Goal: Transaction & Acquisition: Purchase product/service

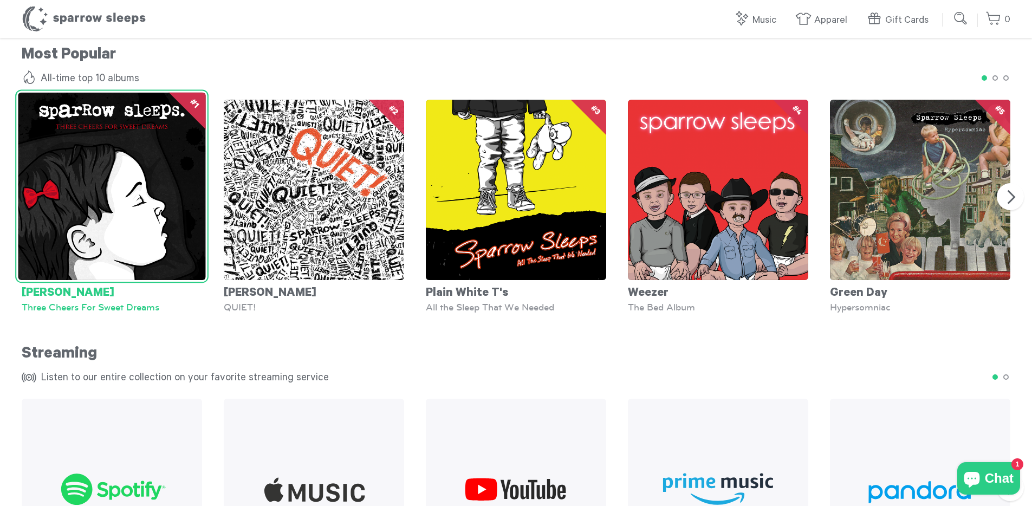
scroll to position [969, 0]
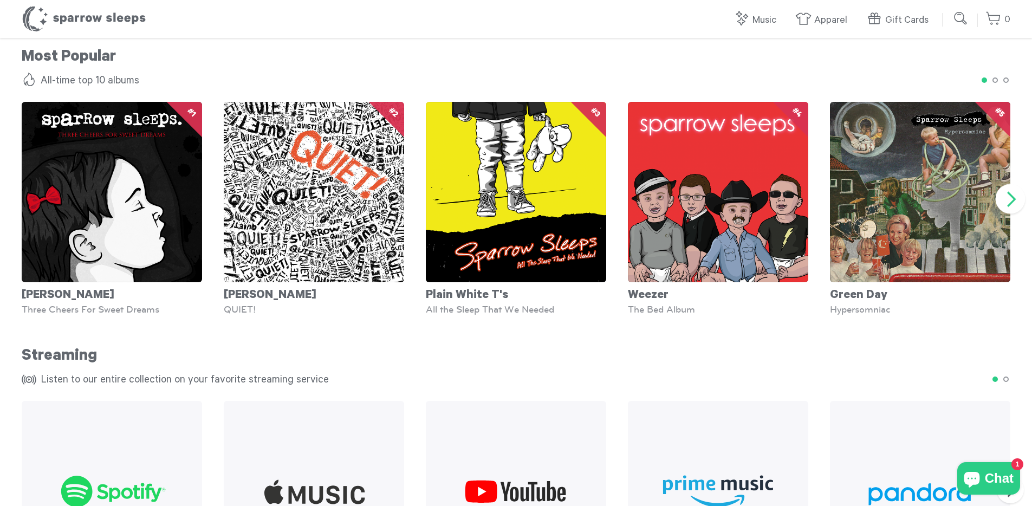
click at [1004, 201] on button "Next" at bounding box center [1011, 199] width 30 height 30
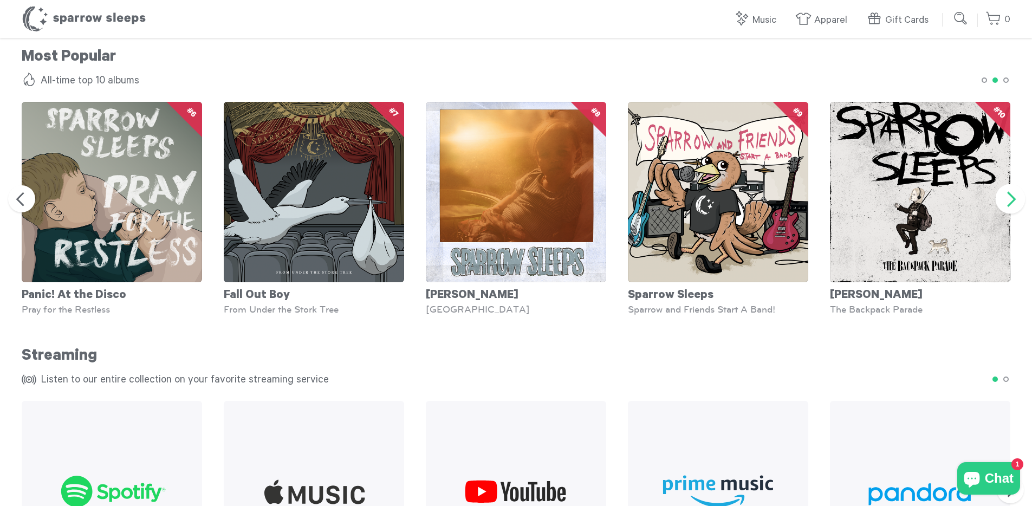
click at [1004, 201] on button "Next" at bounding box center [1011, 199] width 30 height 30
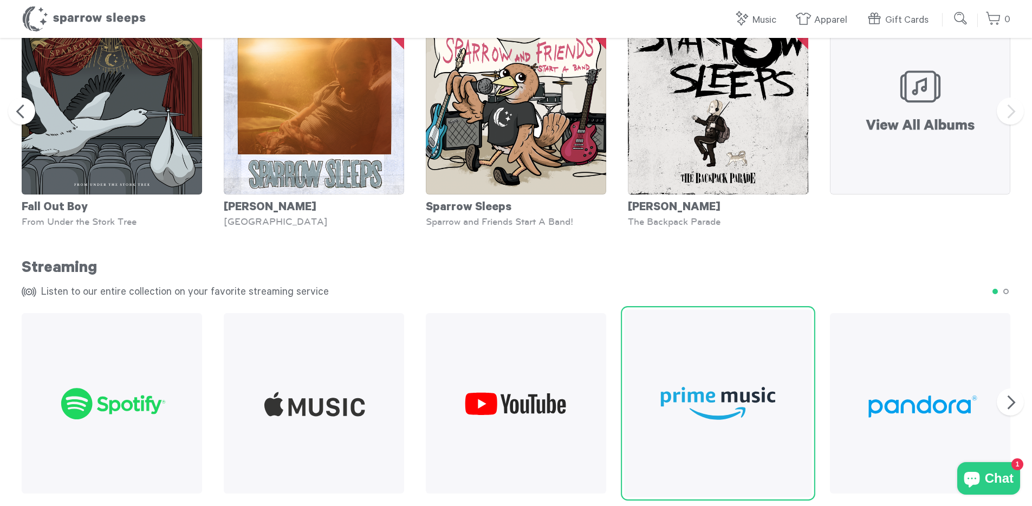
scroll to position [1055, 0]
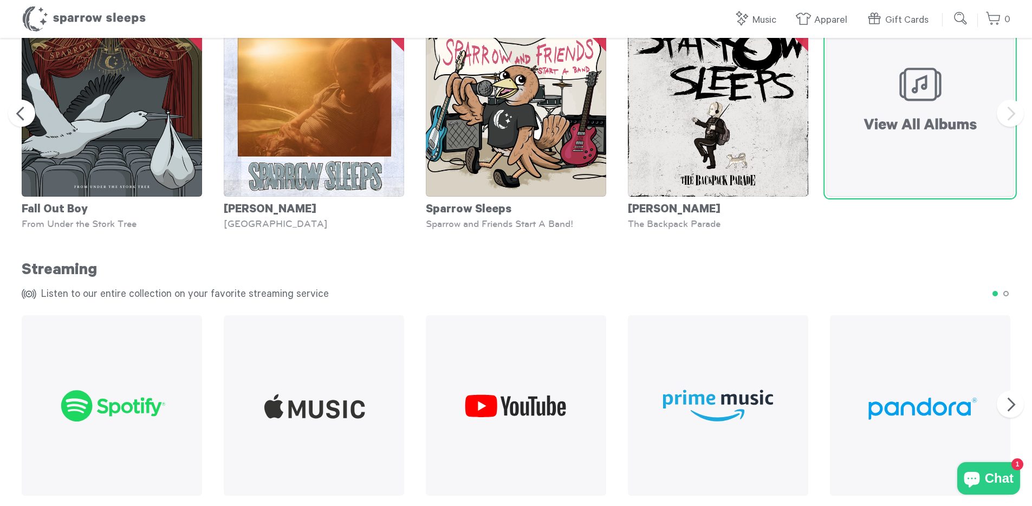
click at [879, 173] on img at bounding box center [920, 103] width 188 height 188
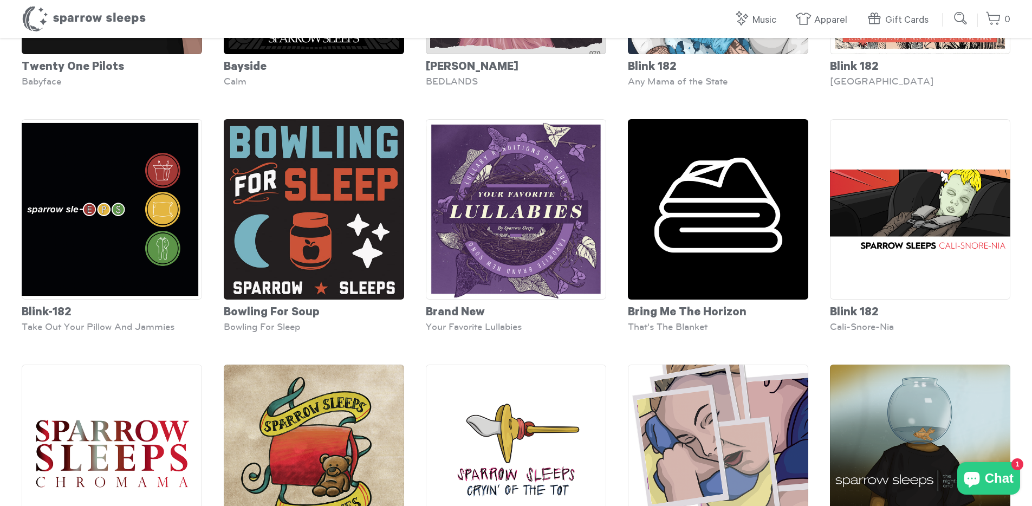
scroll to position [492, 0]
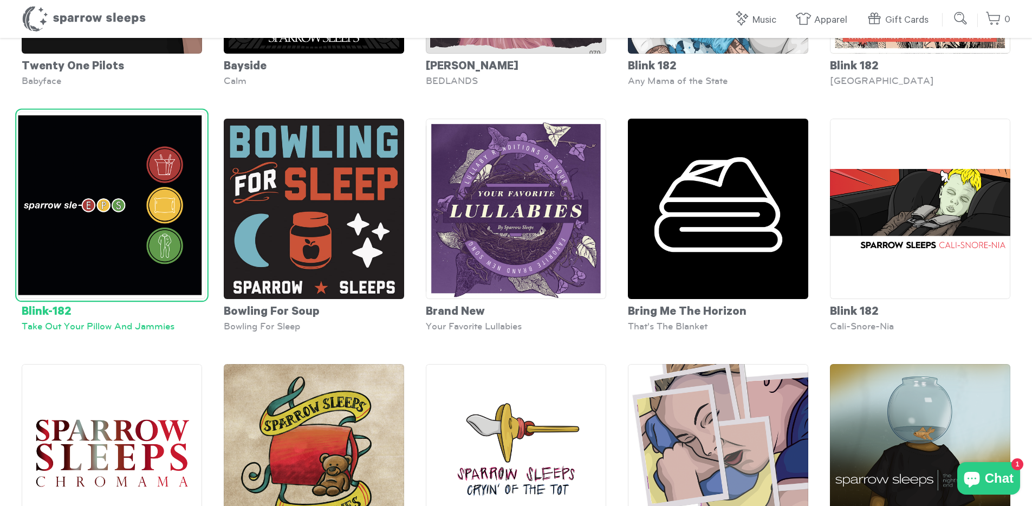
click at [158, 329] on div "Take Out Your Pillow And Jammies" at bounding box center [112, 326] width 180 height 11
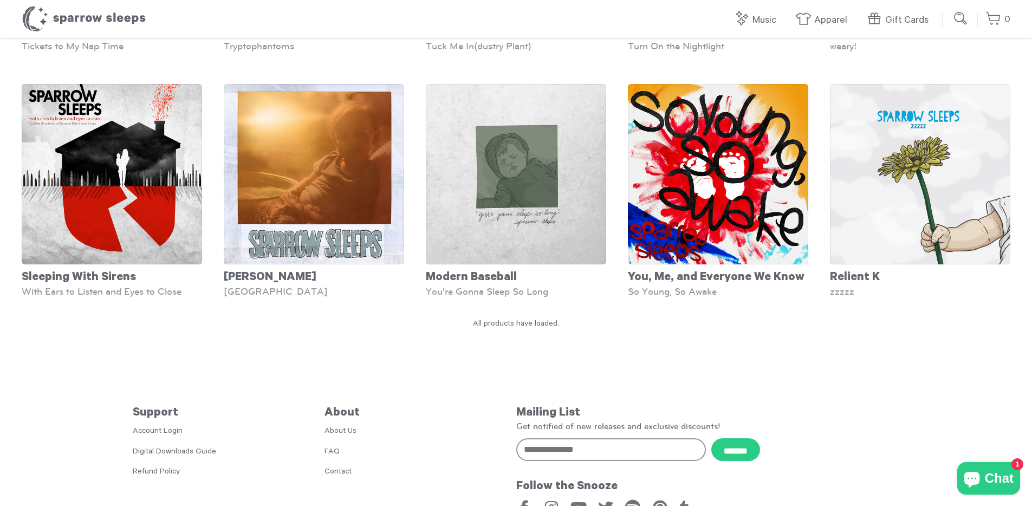
scroll to position [5022, 0]
